Goal: Task Accomplishment & Management: Complete application form

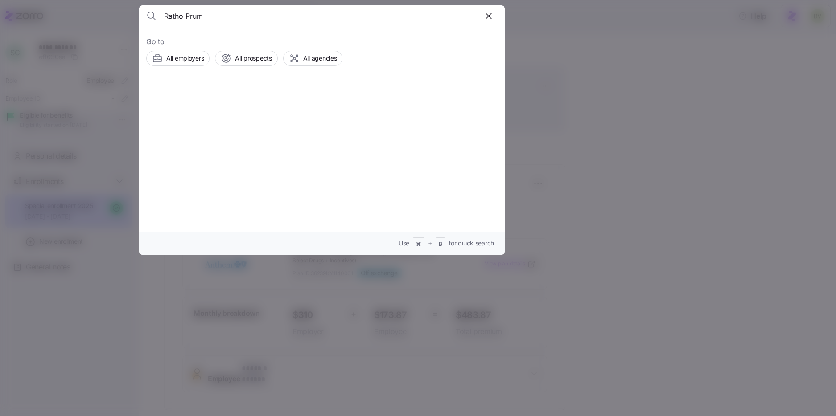
type input "Ratho Prum"
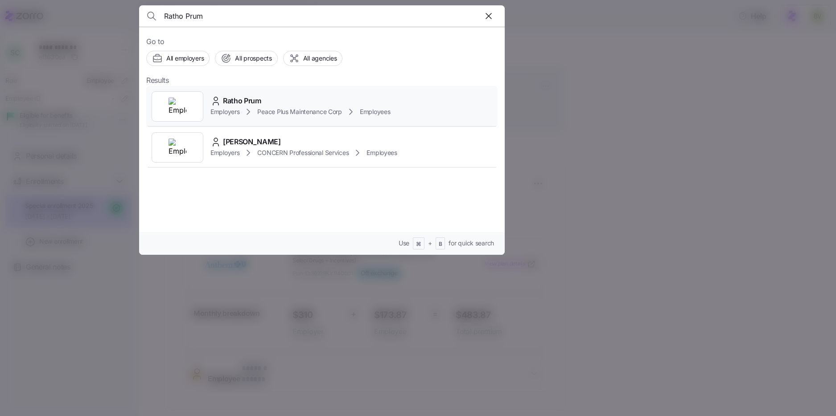
click at [183, 107] on img at bounding box center [177, 107] width 18 height 18
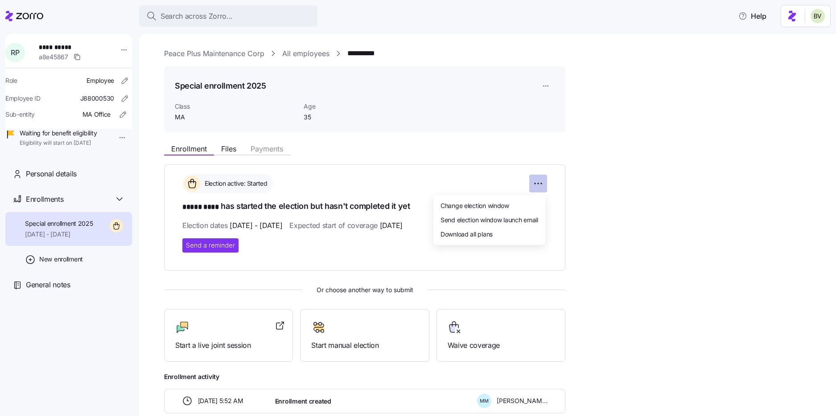
click at [536, 184] on html "**********" at bounding box center [418, 205] width 836 height 411
click at [501, 203] on span "Change election window" at bounding box center [474, 205] width 69 height 9
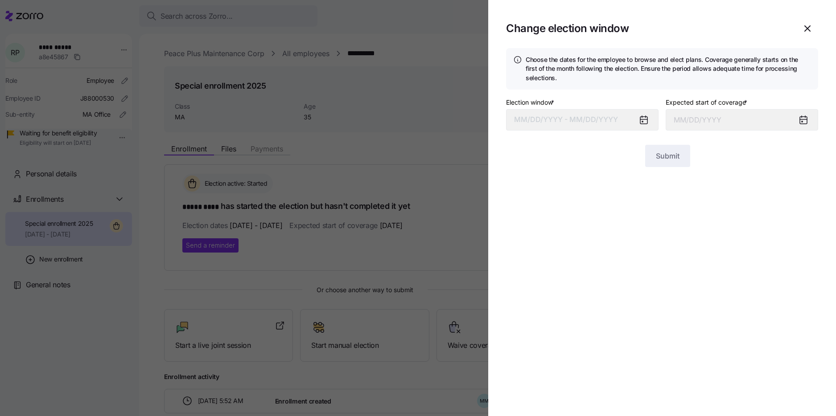
type input "November 1, 2025"
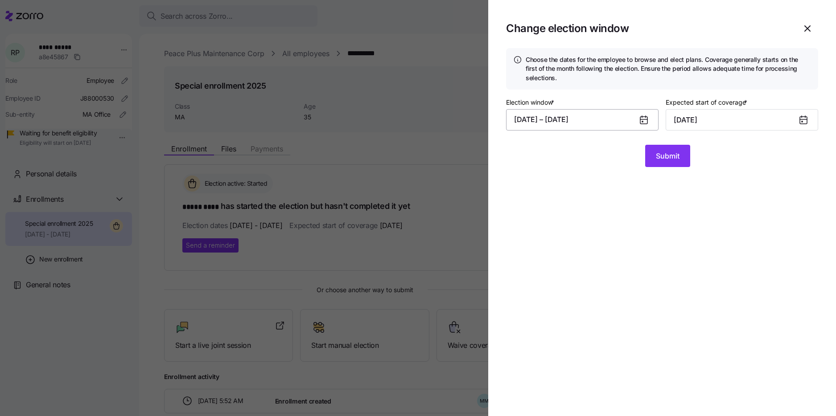
click at [599, 122] on button "10/09/2025 – 10/10/2025" at bounding box center [582, 119] width 152 height 21
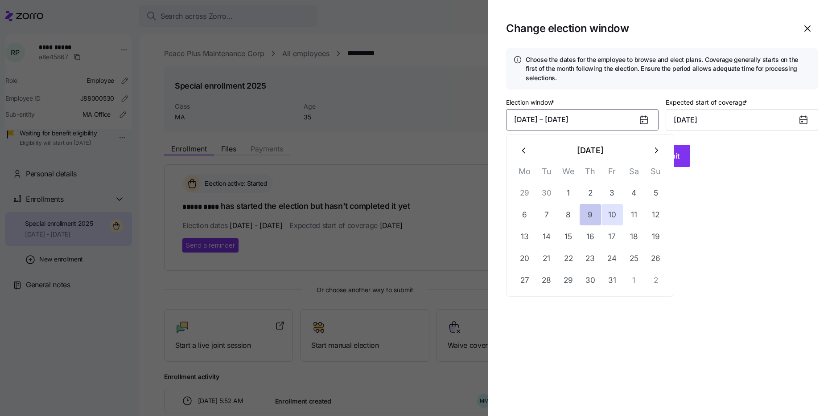
click at [596, 217] on button "9" at bounding box center [589, 214] width 21 height 21
click at [652, 217] on button "12" at bounding box center [655, 214] width 21 height 21
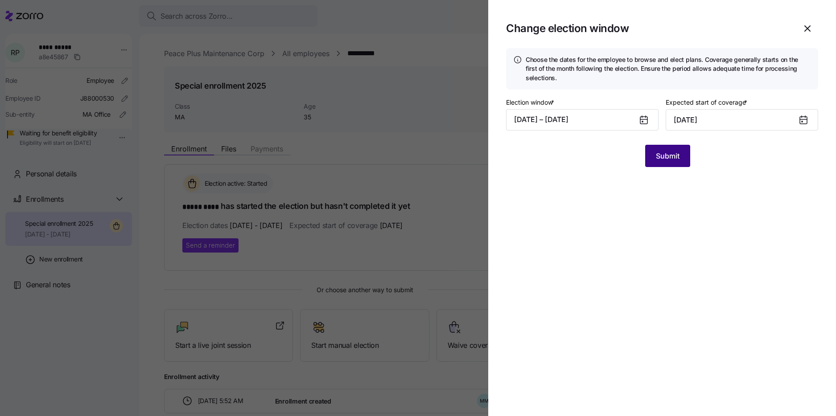
click at [667, 159] on span "Submit" at bounding box center [668, 156] width 24 height 11
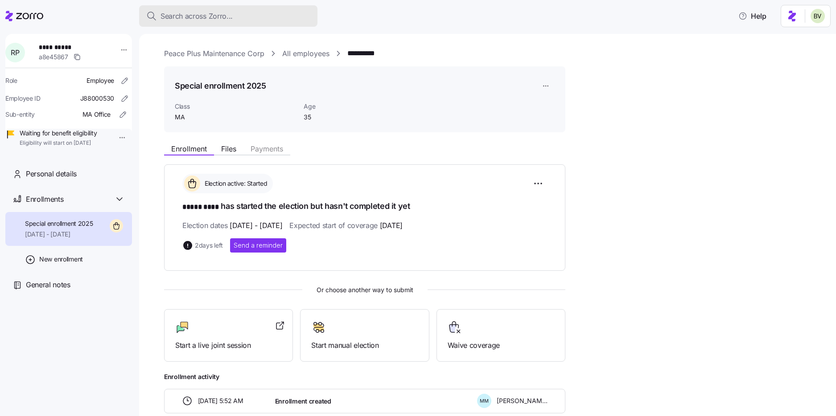
click at [187, 14] on span "Search across Zorro..." at bounding box center [196, 16] width 72 height 11
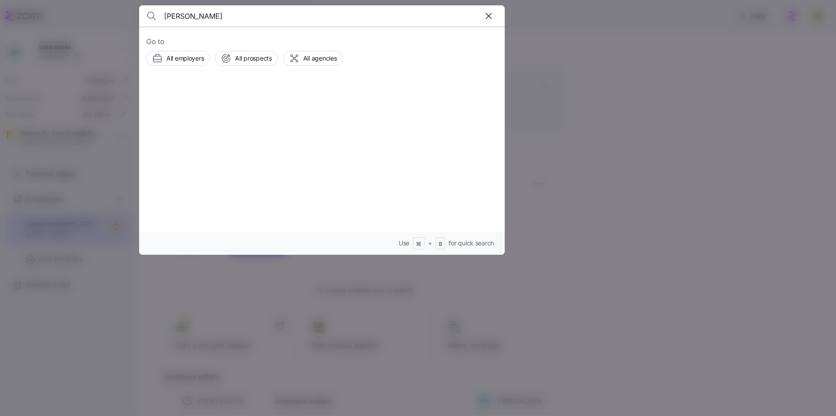
type input "Karen Cox"
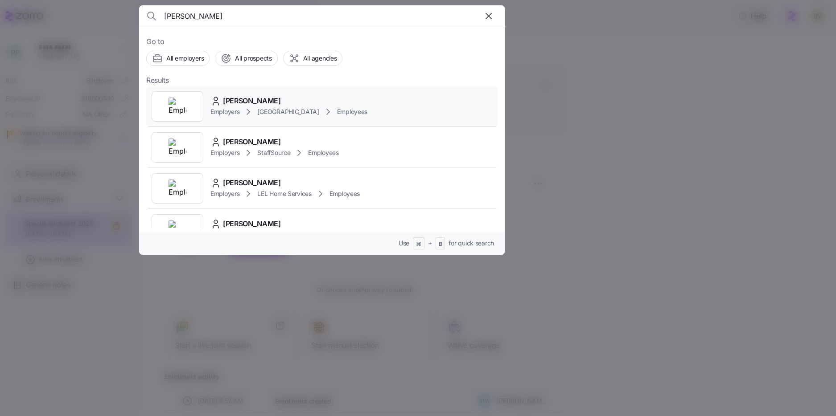
click at [181, 104] on img at bounding box center [177, 107] width 18 height 18
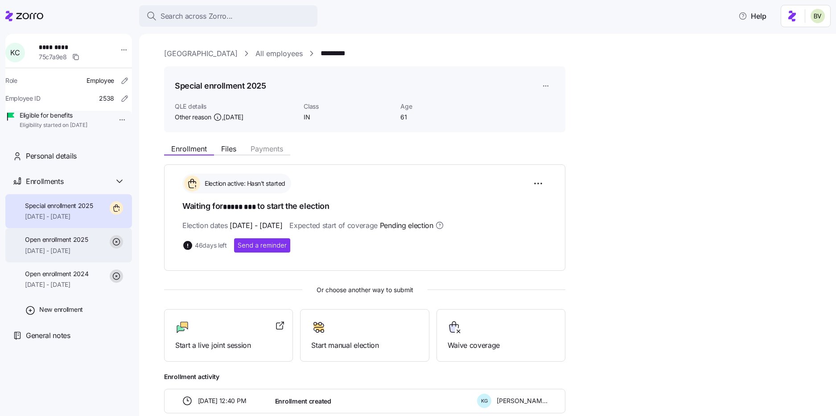
click at [88, 255] on div "Open enrollment 2025 01/01/2025 - 12/31/2025" at bounding box center [56, 245] width 63 height 20
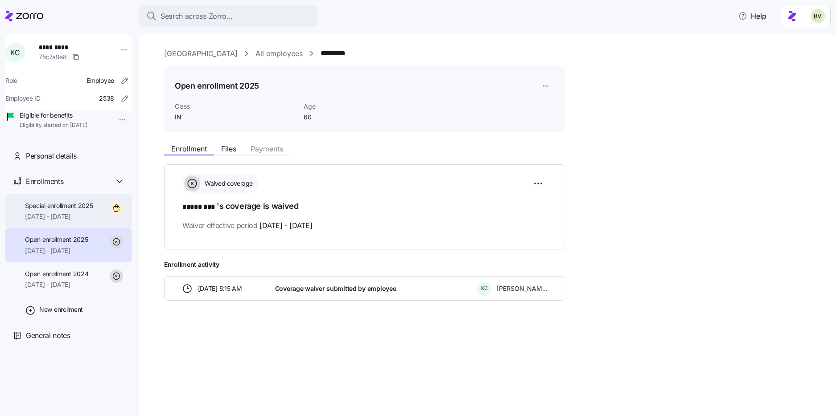
click at [85, 221] on span "11/01/2025 - 12/31/2025" at bounding box center [59, 216] width 68 height 9
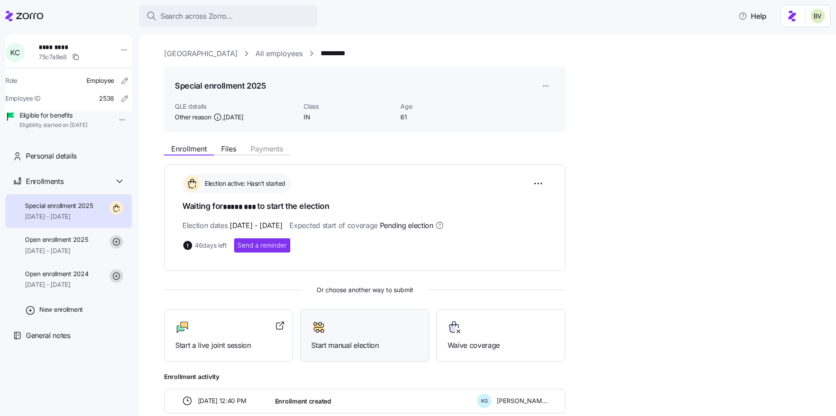
click at [327, 326] on div at bounding box center [364, 327] width 107 height 14
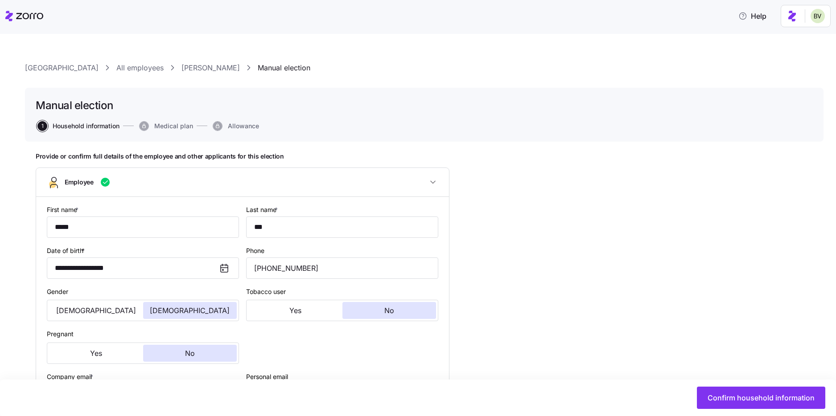
type input "IN"
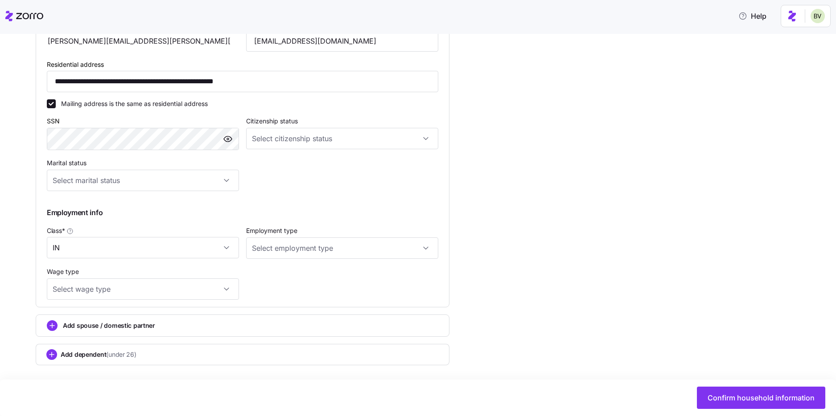
scroll to position [358, 0]
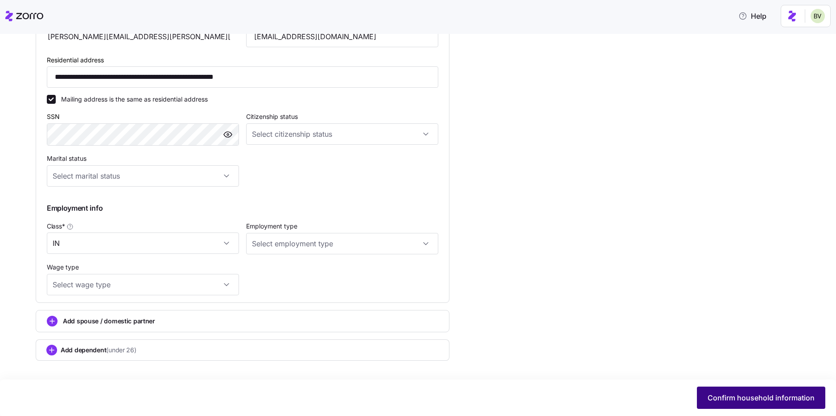
click at [791, 399] on span "Confirm household information" at bounding box center [760, 398] width 107 height 11
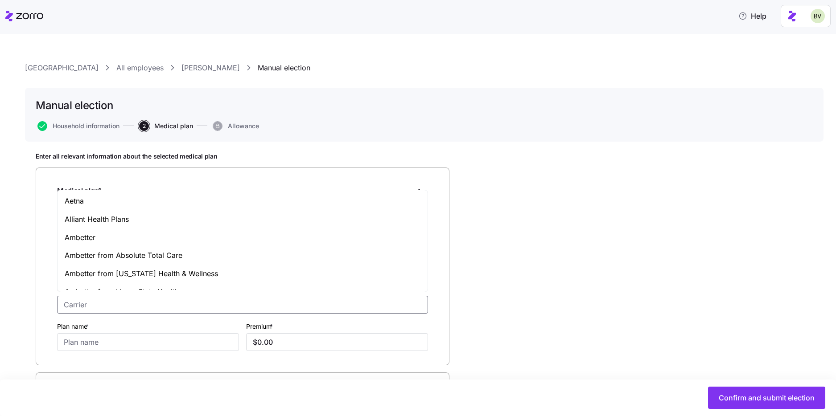
click at [99, 308] on input "Carrier *" at bounding box center [242, 305] width 371 height 18
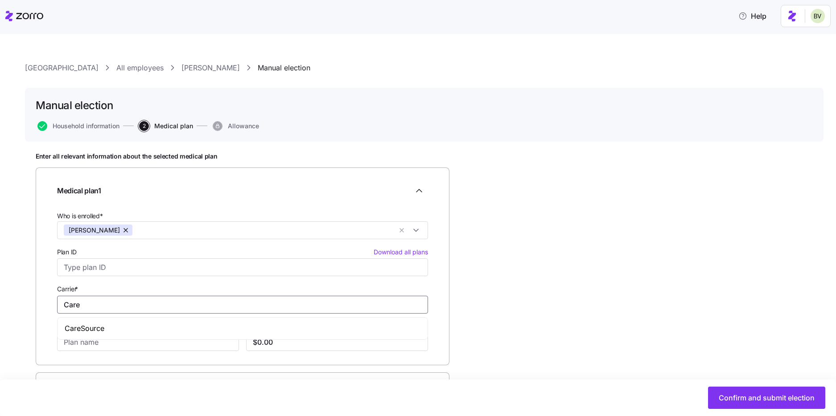
click at [89, 331] on span "CareSource" at bounding box center [85, 328] width 40 height 11
type input "CareSource"
click at [86, 341] on input "Plan name *" at bounding box center [148, 342] width 182 height 18
type input "S"
type input "Low Premium Silver 6000"
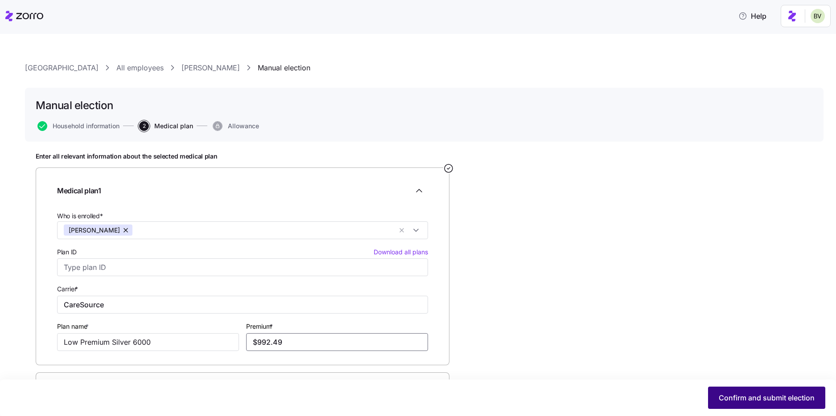
type input "$992.49"
click at [773, 392] on button "Confirm and submit election" at bounding box center [766, 398] width 117 height 22
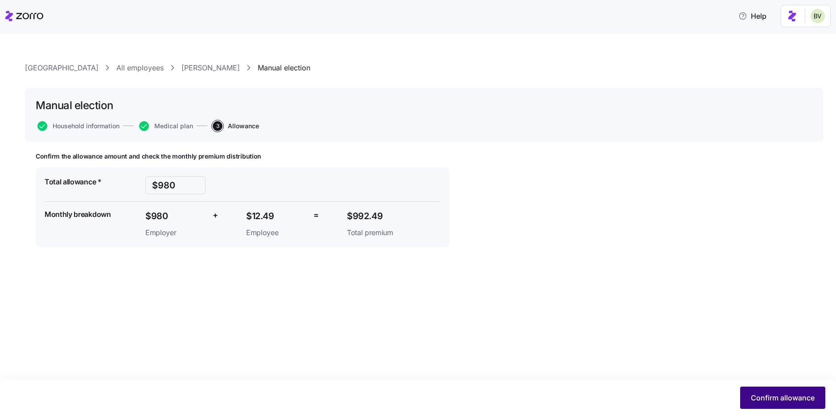
click at [792, 404] on button "Confirm allowance" at bounding box center [782, 398] width 85 height 22
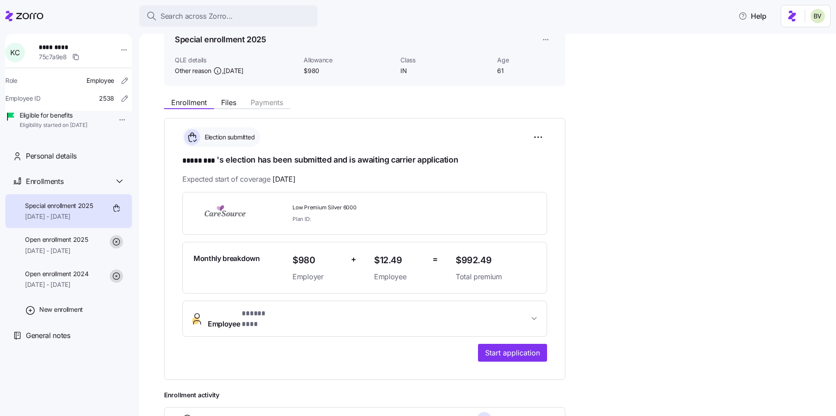
scroll to position [70, 0]
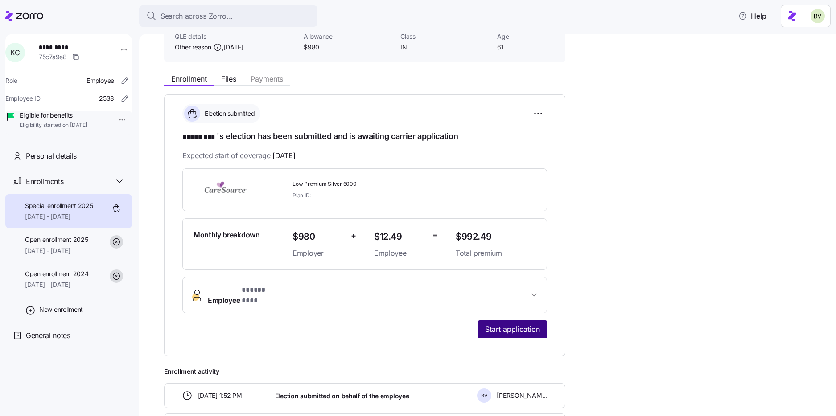
click at [513, 324] on span "Start application" at bounding box center [512, 329] width 55 height 11
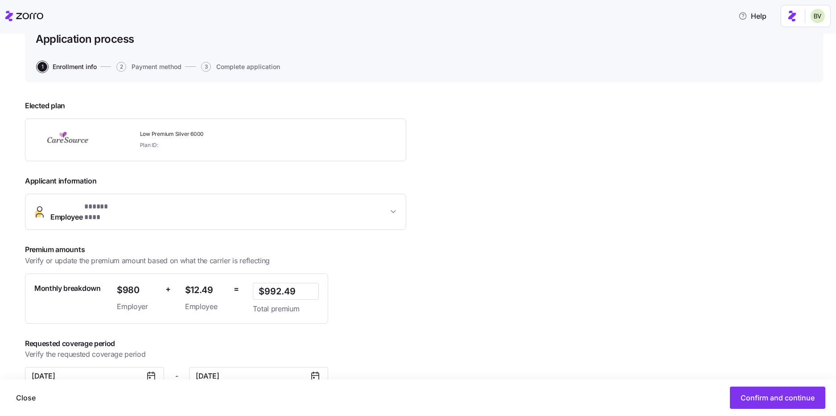
scroll to position [83, 0]
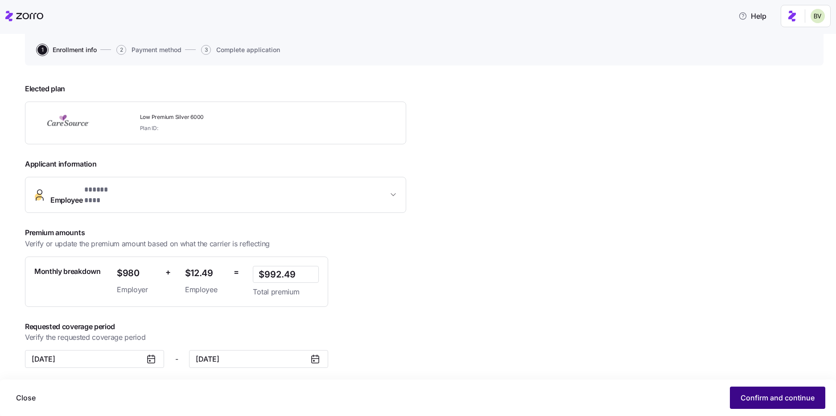
click at [756, 400] on span "Confirm and continue" at bounding box center [777, 398] width 74 height 11
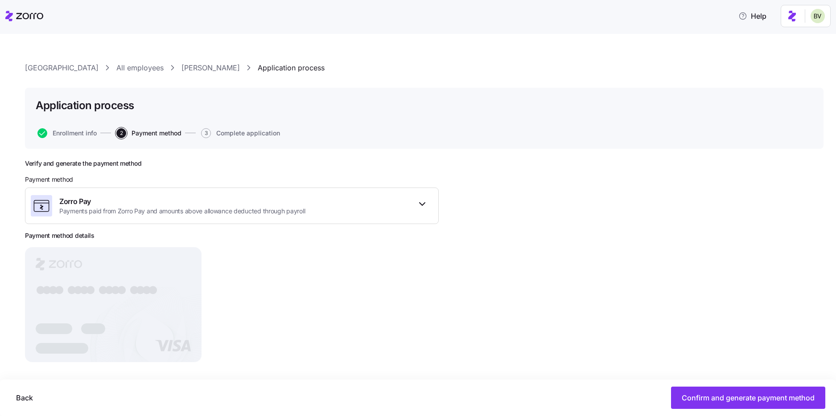
scroll to position [8, 0]
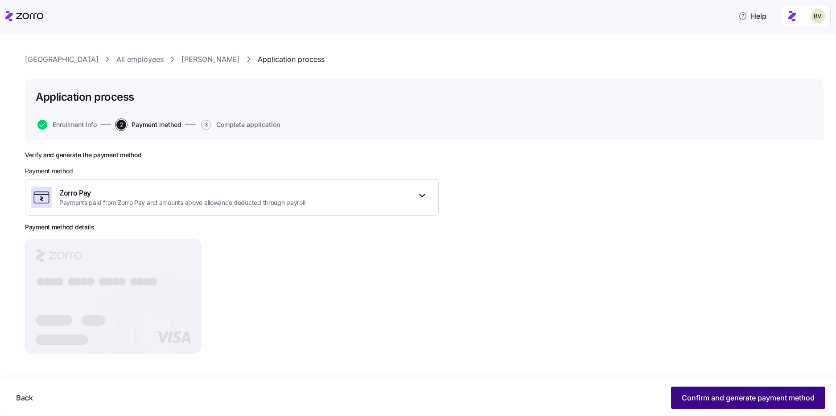
click at [707, 393] on span "Confirm and generate payment method" at bounding box center [747, 398] width 133 height 11
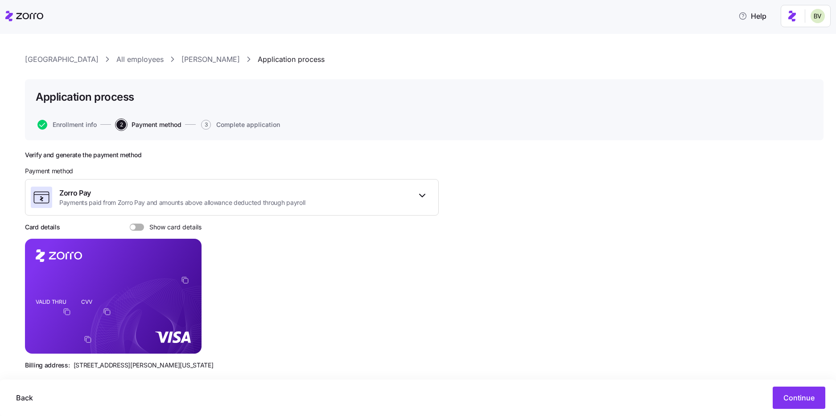
scroll to position [25, 0]
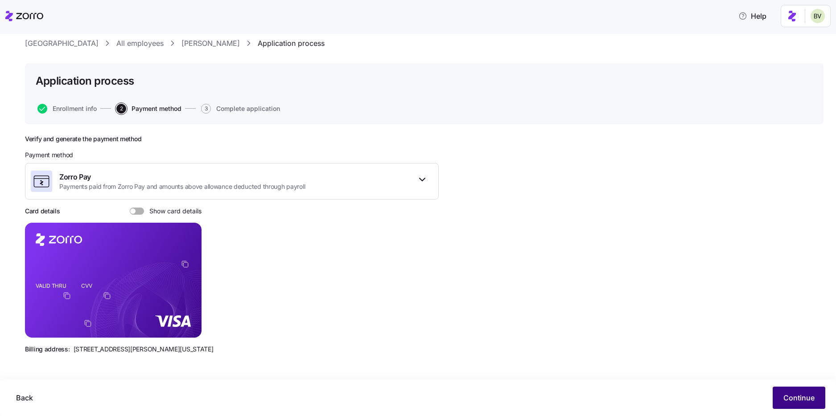
click at [805, 395] on span "Continue" at bounding box center [798, 398] width 31 height 11
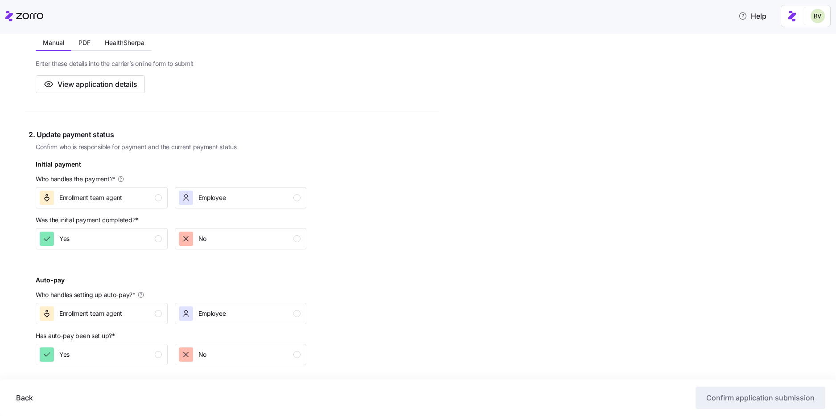
scroll to position [213, 0]
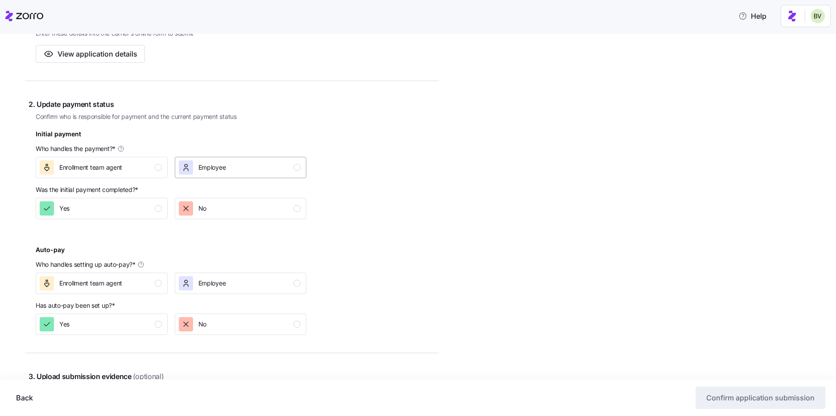
click at [244, 169] on div "Employee" at bounding box center [240, 167] width 122 height 14
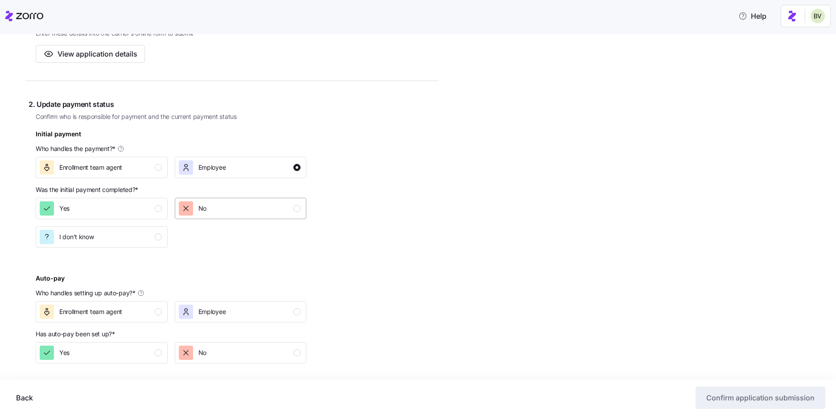
click at [243, 204] on div "No" at bounding box center [240, 208] width 122 height 14
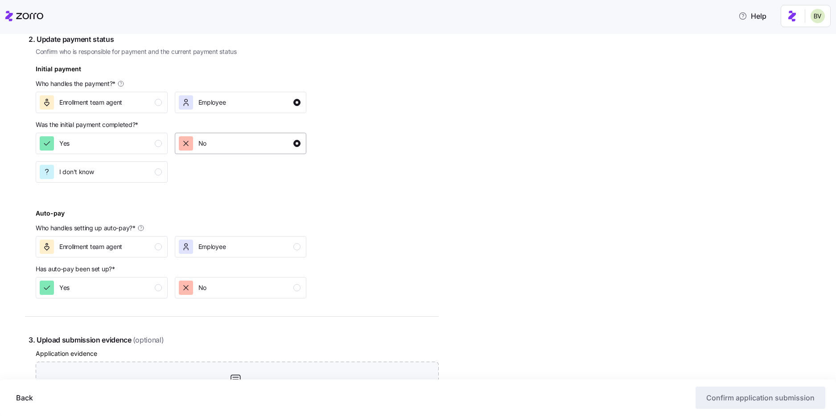
scroll to position [309, 0]
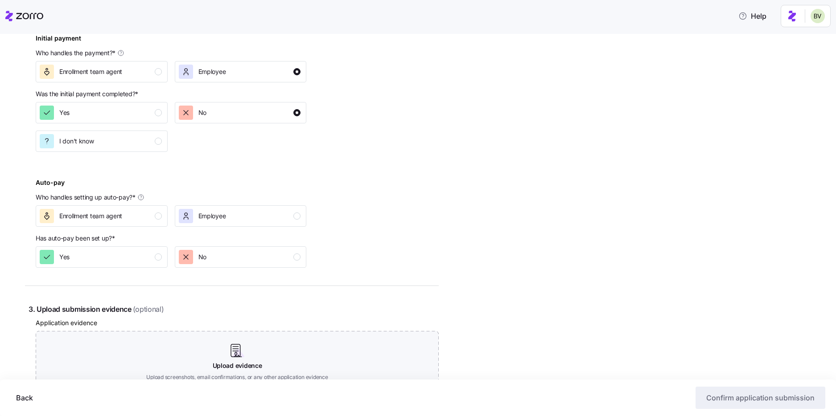
click at [244, 204] on p "Who handles setting up auto-pay? *" at bounding box center [171, 199] width 271 height 12
click at [244, 212] on div "Employee" at bounding box center [240, 216] width 122 height 14
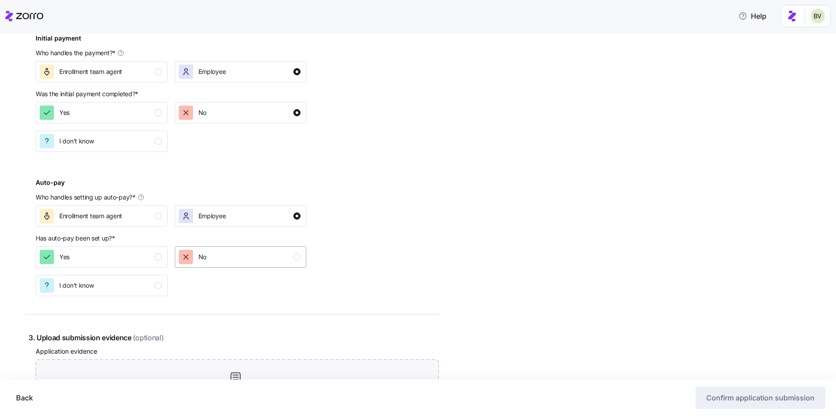
click at [247, 253] on div "No" at bounding box center [240, 257] width 122 height 14
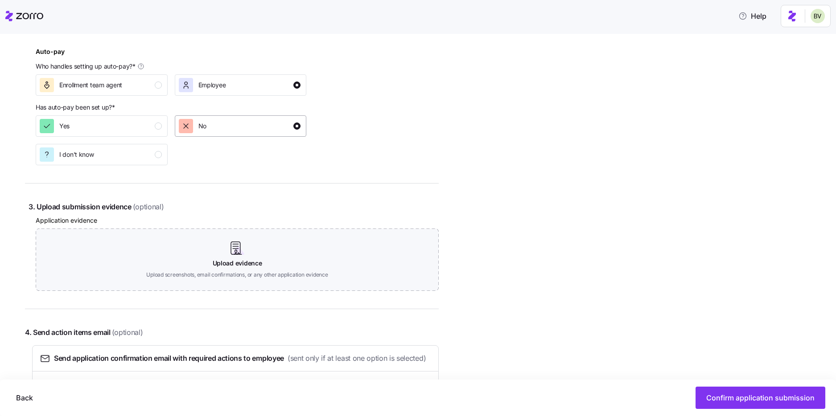
scroll to position [507, 0]
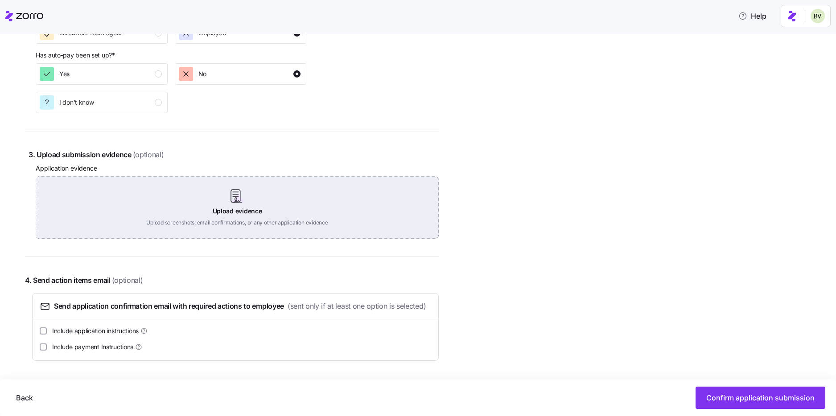
click at [234, 191] on div "Upload evidence Upload screenshots, email confirmations, or any other applicati…" at bounding box center [237, 207] width 403 height 62
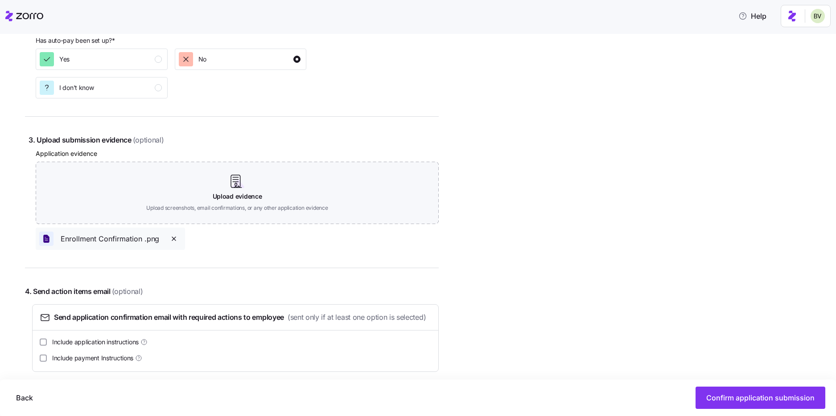
scroll to position [533, 0]
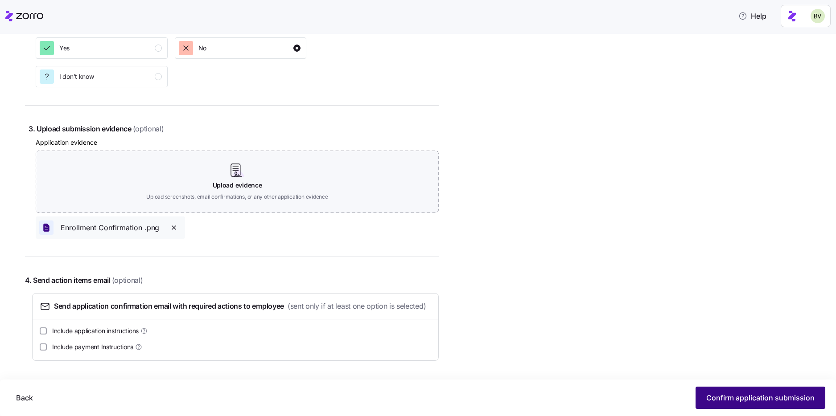
click at [739, 394] on span "Confirm application submission" at bounding box center [760, 398] width 108 height 11
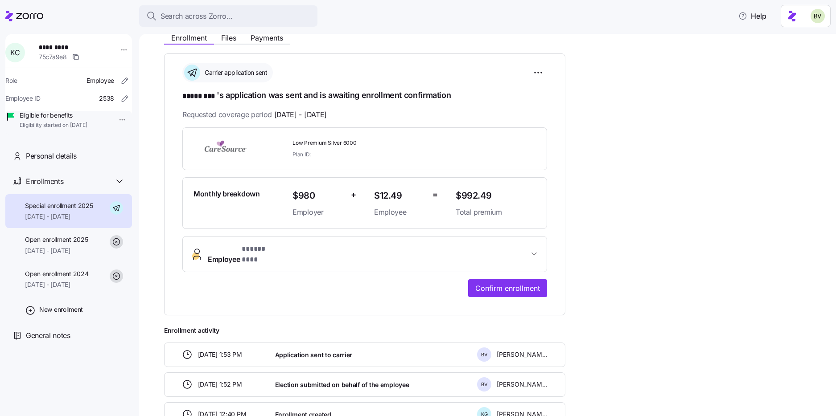
scroll to position [167, 0]
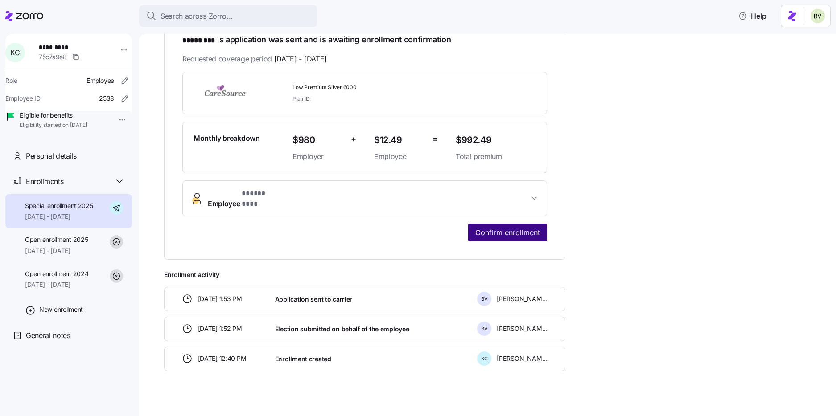
click at [484, 230] on span "Confirm enrollment" at bounding box center [507, 232] width 65 height 11
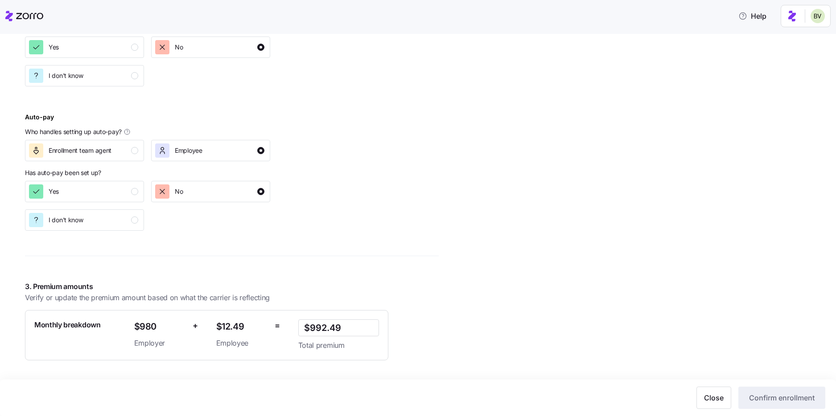
scroll to position [448, 0]
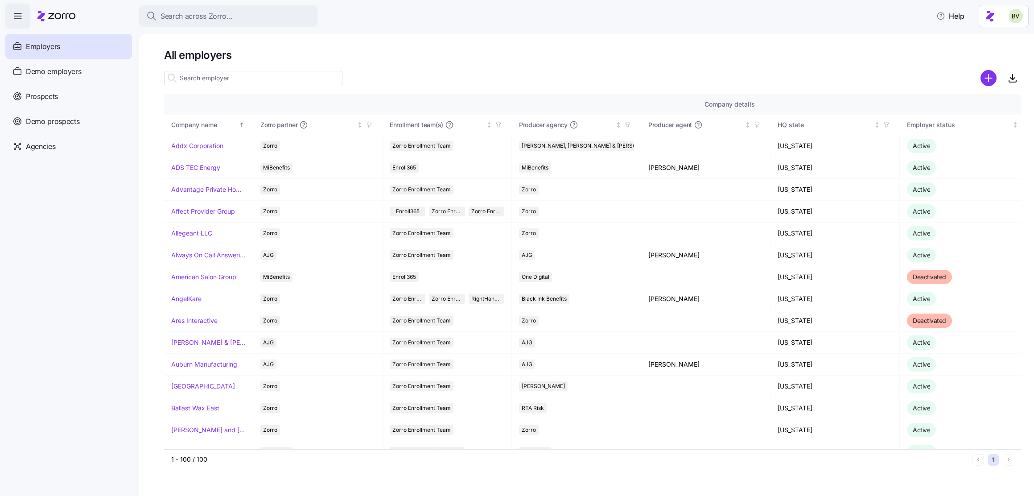
click at [199, 79] on input at bounding box center [253, 78] width 178 height 14
click at [183, 12] on span "Search across Zorro..." at bounding box center [196, 16] width 72 height 11
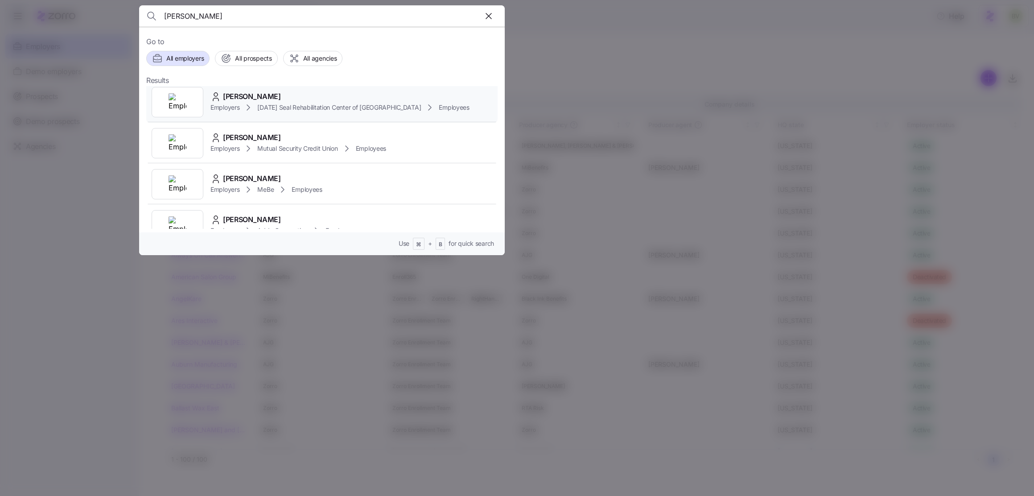
scroll to position [50, 0]
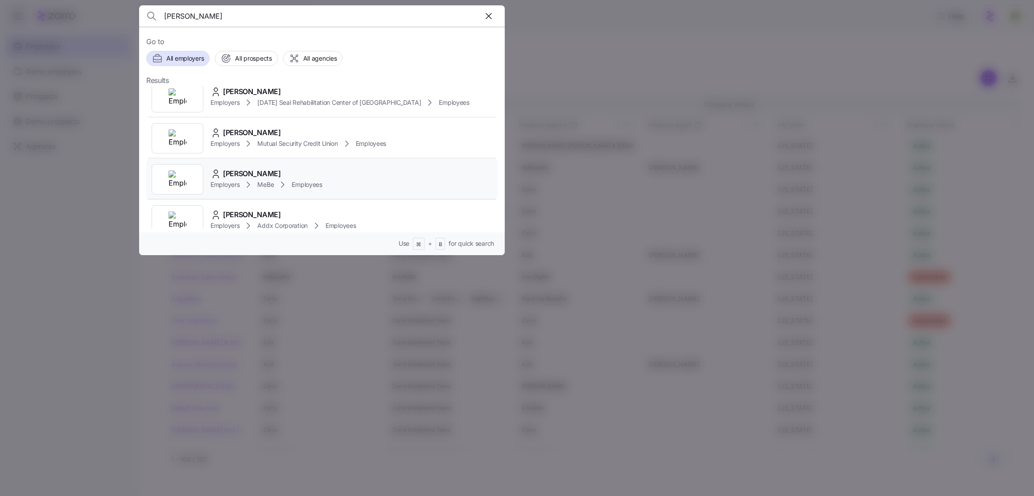
type input "[PERSON_NAME]"
click at [173, 182] on img at bounding box center [177, 179] width 18 height 18
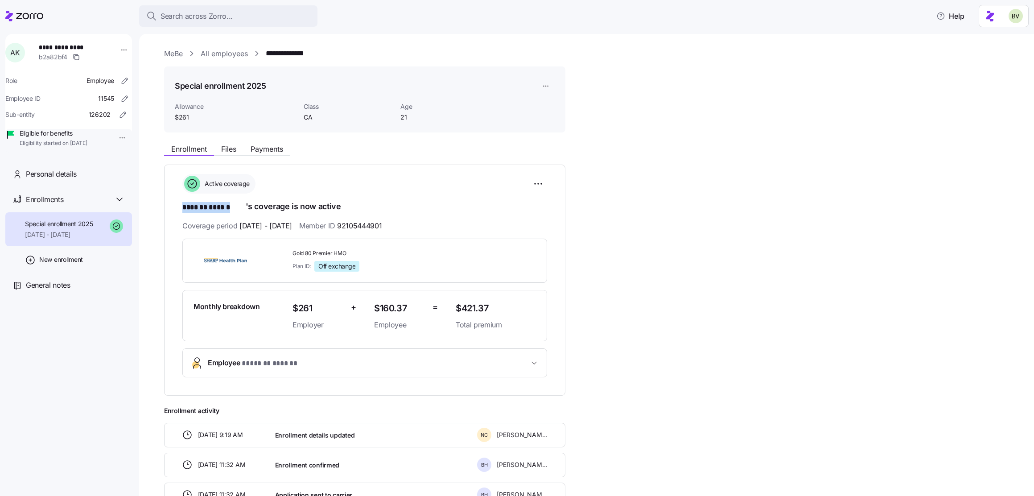
drag, startPoint x: 245, startPoint y: 207, endPoint x: 181, endPoint y: 206, distance: 63.7
click at [181, 206] on div "**********" at bounding box center [364, 279] width 401 height 231
copy span "******* ******"
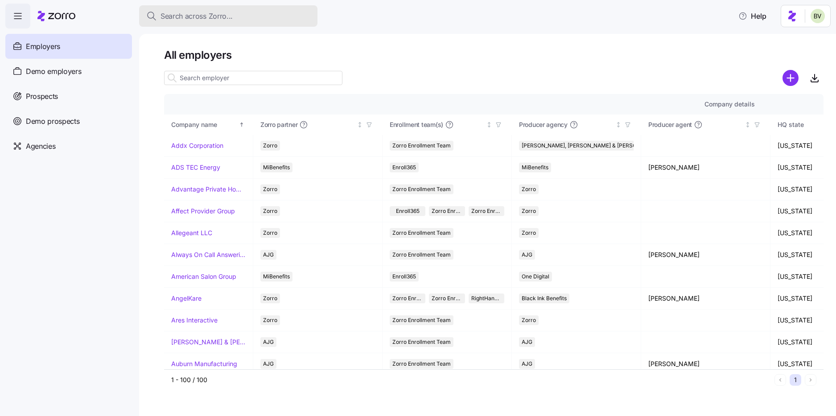
click at [174, 17] on span "Search across Zorro..." at bounding box center [196, 16] width 72 height 11
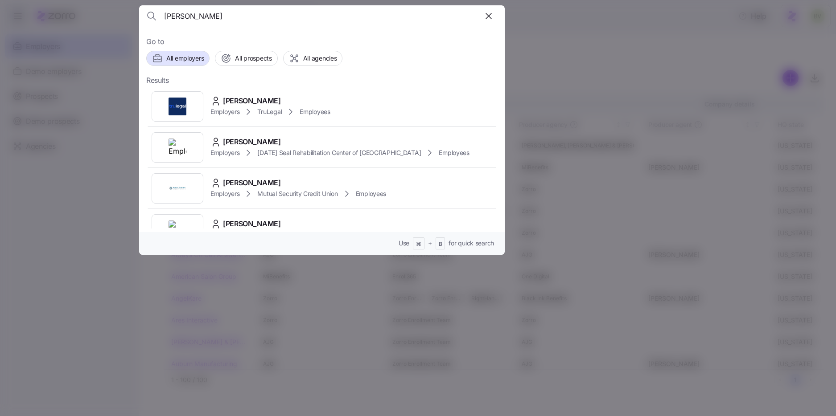
type input "[PERSON_NAME]"
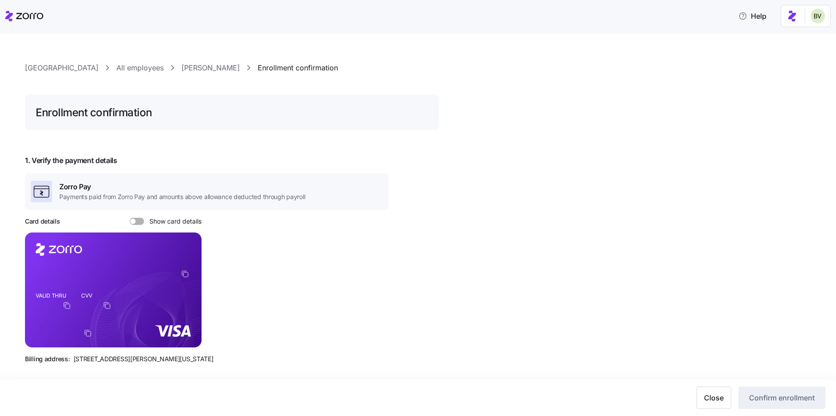
scroll to position [448, 0]
